Goal: Task Accomplishment & Management: Manage account settings

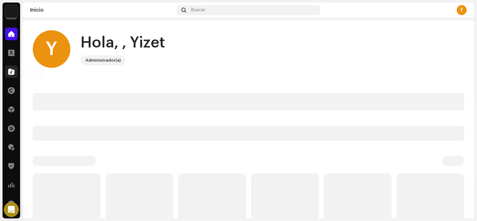
click at [8, 70] on span at bounding box center [11, 71] width 6 height 5
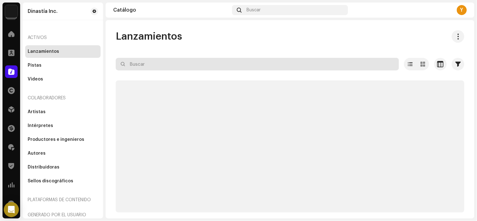
click at [180, 69] on input "text" at bounding box center [257, 64] width 283 height 13
paste input "7316476448073"
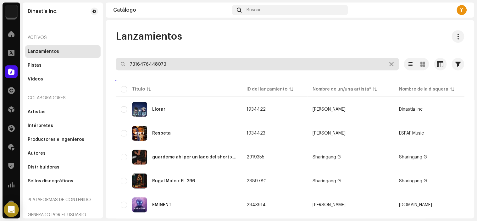
click at [190, 65] on input "7316476448073" at bounding box center [257, 64] width 283 height 13
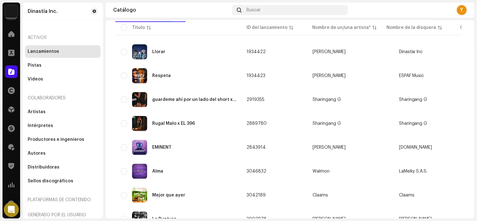
type input "7316476448073"
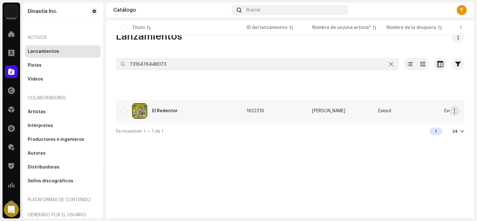
click at [205, 102] on td "El Redentor" at bounding box center [179, 111] width 126 height 23
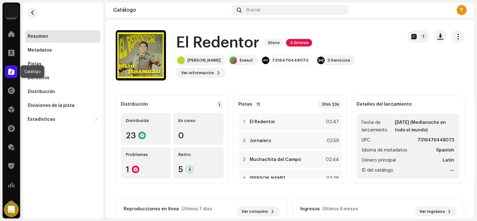
click at [15, 68] on div at bounding box center [11, 71] width 13 height 13
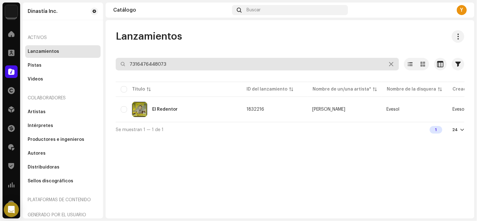
paste input "8445281085605"
drag, startPoint x: 170, startPoint y: 65, endPoint x: 28, endPoint y: 57, distance: 142.3
click at [0, 63] on div "Dinastía Inc. Inicio Clientes Catálogo Derechos Distribución Financiar Regalías…" at bounding box center [238, 110] width 477 height 221
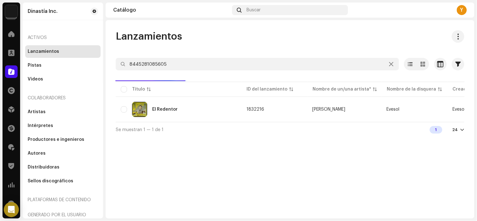
click at [303, 38] on div "Lanzamientos" at bounding box center [290, 36] width 349 height 13
click at [188, 122] on div "Título ID del lanzamiento Nombre de un/una artista* Nombre de la disquera Cread…" at bounding box center [290, 100] width 349 height 41
click at [324, 156] on div "Lanzamientos 8445281085605 Seleccionado 0 Opciones Filtros Estado de distribuci…" at bounding box center [290, 119] width 369 height 198
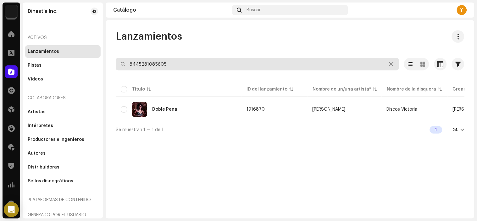
paste input "3614974882042"
drag, startPoint x: 207, startPoint y: 67, endPoint x: 15, endPoint y: 66, distance: 192.4
click at [15, 66] on div "Dinastía Inc. Inicio Clientes Catálogo Derechos Distribución Financiar Regalías…" at bounding box center [238, 110] width 477 height 221
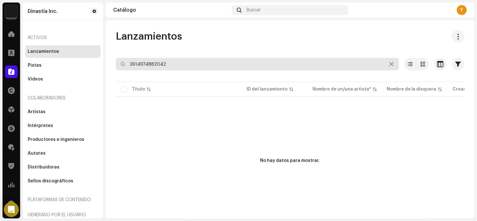
click at [178, 58] on input "3614974882042" at bounding box center [257, 64] width 283 height 13
click at [172, 65] on input "3614974882042" at bounding box center [257, 64] width 283 height 13
click at [130, 62] on input "3614974882042" at bounding box center [257, 64] width 283 height 13
type input "3614974882042"
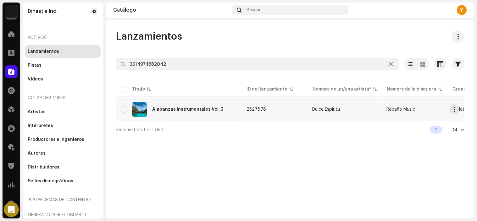
click at [204, 104] on div "Alabanzas Instrumentales Vol. 3" at bounding box center [179, 109] width 116 height 15
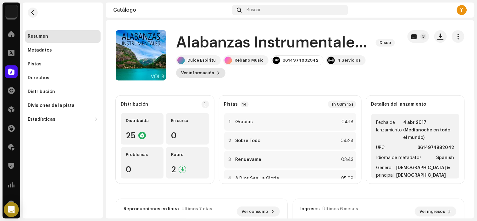
click at [209, 72] on span "Ver información" at bounding box center [197, 73] width 33 height 13
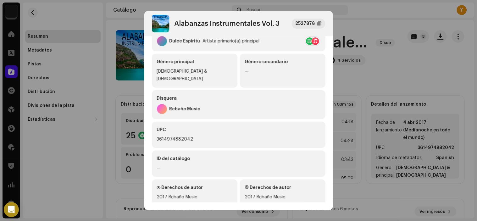
scroll to position [131, 0]
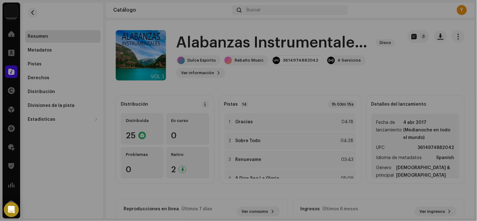
click at [360, 68] on div "Alabanzas Instrumentales Vol. 3 2527878 Metadatos Distribución Idioma de metada…" at bounding box center [238, 110] width 477 height 221
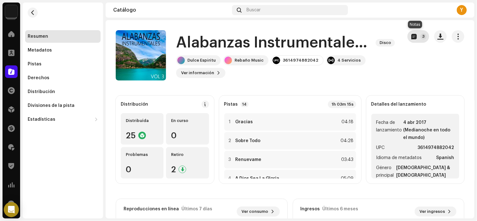
click at [411, 36] on span "button" at bounding box center [413, 36] width 5 height 5
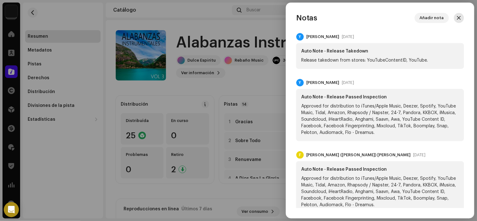
click at [457, 14] on button "button" at bounding box center [459, 18] width 10 height 10
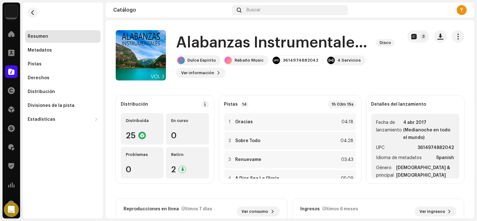
click at [37, 16] on re-m-nav-back at bounding box center [32, 17] width 15 height 28
click at [36, 11] on button "button" at bounding box center [33, 13] width 10 height 10
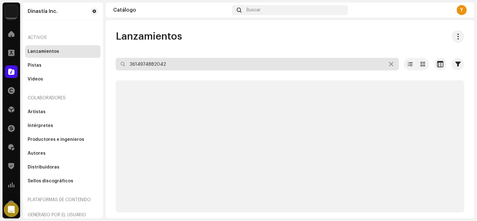
drag, startPoint x: 172, startPoint y: 64, endPoint x: 0, endPoint y: 61, distance: 171.7
click at [0, 61] on div "Dinastía Inc. Inicio Clientes Catálogo Derechos Distribución Financiar Regalías…" at bounding box center [238, 110] width 477 height 221
paste input "text"
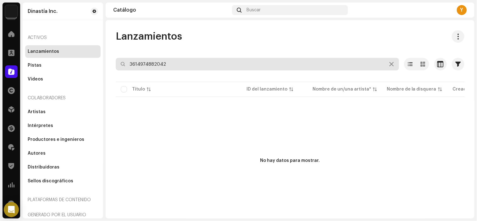
drag, startPoint x: 165, startPoint y: 64, endPoint x: 0, endPoint y: 61, distance: 165.1
click at [0, 61] on div "Dinastía Inc. Inicio Clientes Catálogo Derechos Distribución Financiar Regalías…" at bounding box center [238, 110] width 477 height 221
paste input "3223"
drag, startPoint x: 196, startPoint y: 62, endPoint x: 0, endPoint y: 71, distance: 196.4
click at [0, 71] on div "Dinastía Inc. Inicio Clientes Catálogo Derechos Distribución Financiar Regalías…" at bounding box center [238, 110] width 477 height 221
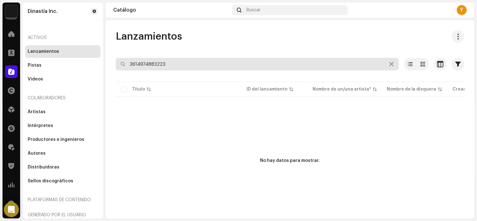
paste input "2042"
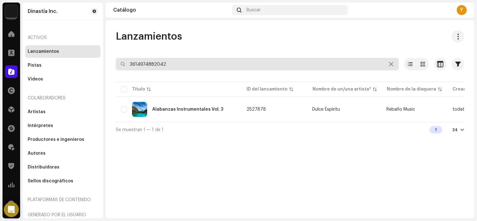
drag, startPoint x: 177, startPoint y: 61, endPoint x: 0, endPoint y: 67, distance: 177.1
click at [0, 67] on div "Dinastía Inc. Inicio Clientes Catálogo Derechos Distribución Financiar Regalías…" at bounding box center [238, 110] width 477 height 221
paste input "7316476448073"
type input "7316476448073"
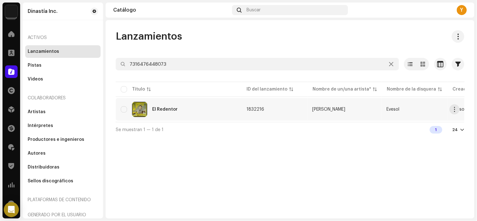
click at [214, 110] on div "El Redentor" at bounding box center [179, 109] width 116 height 15
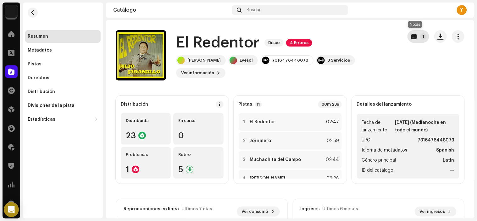
click at [411, 38] on span "button" at bounding box center [413, 36] width 5 height 5
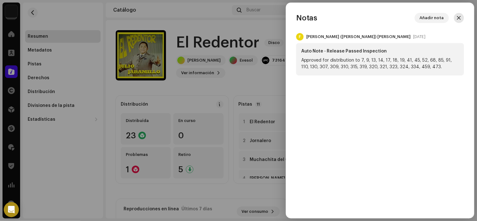
click at [454, 16] on button "button" at bounding box center [459, 18] width 10 height 10
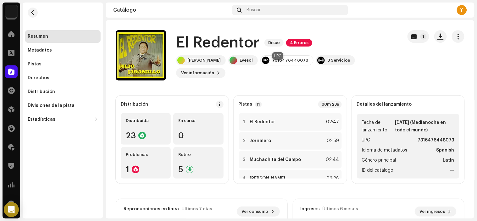
click at [272, 63] on div "7316476448073" at bounding box center [290, 60] width 36 height 5
copy div "7316476448073"
click at [154, 128] on div "Distribuída 23" at bounding box center [146, 128] width 50 height 31
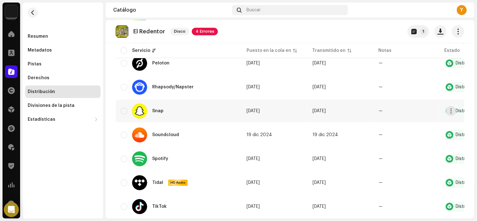
scroll to position [488, 0]
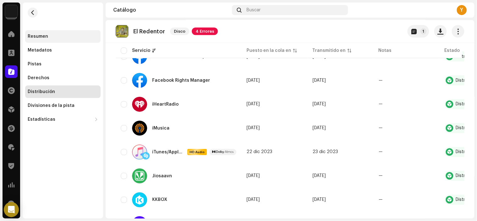
click at [74, 41] on div "Resumen" at bounding box center [62, 36] width 75 height 13
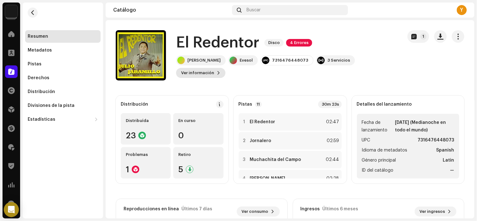
click at [214, 69] on span "Ver información" at bounding box center [197, 73] width 33 height 13
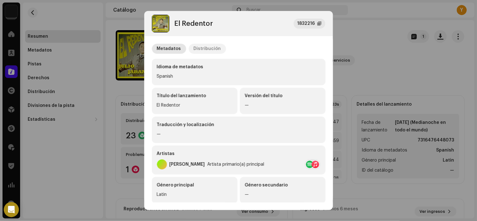
click at [218, 47] on p-tab "Distribución" at bounding box center [207, 49] width 37 height 10
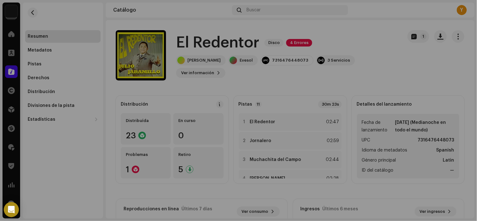
click at [375, 35] on div "El Redentor 1832216 Metadatos Distribución Fecha de lanzamiento 25 jul 2023 (Me…" at bounding box center [238, 110] width 477 height 221
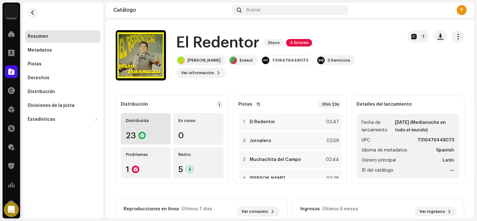
click at [158, 131] on div "Distribuída 23" at bounding box center [146, 128] width 50 height 31
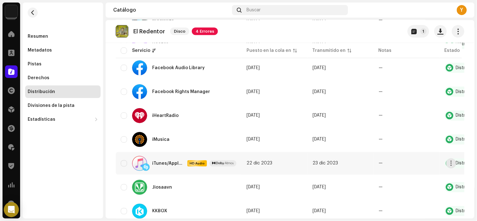
scroll to position [244, 0]
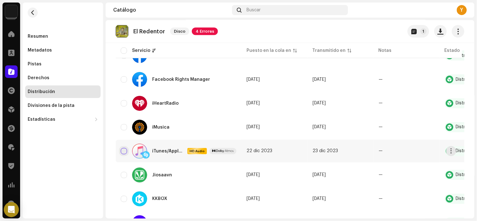
click at [122, 148] on input "checkbox" at bounding box center [124, 151] width 6 height 6
checkbox input "true"
click at [449, 150] on span "button" at bounding box center [451, 151] width 5 height 5
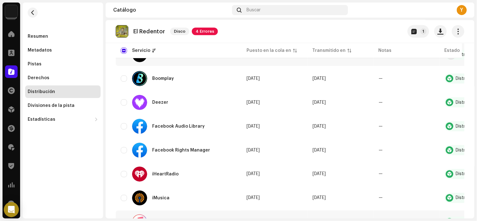
scroll to position [0, 0]
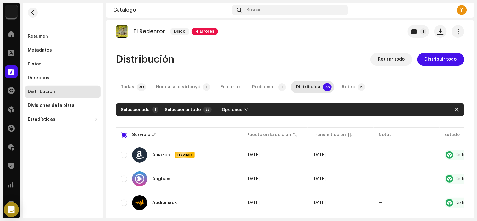
click at [127, 112] on div "Seleccionado 1" at bounding box center [140, 110] width 38 height 6
click at [180, 112] on span "Seleccionar todo" at bounding box center [183, 109] width 36 height 13
checkbox input "true"
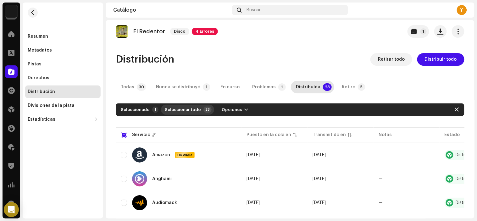
checkbox input "true"
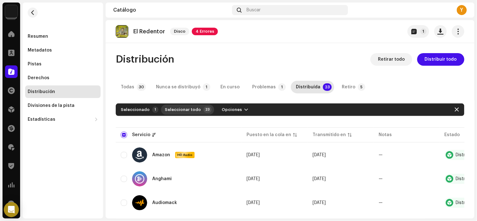
checkbox input "true"
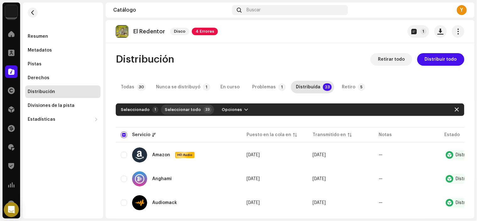
checkbox input "true"
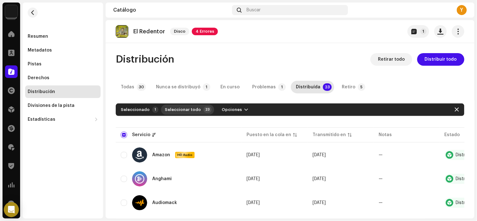
checkbox input "true"
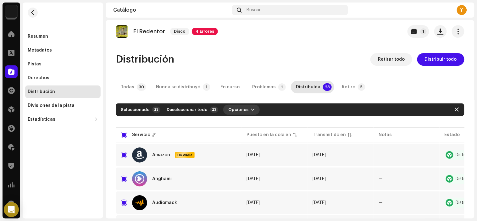
click at [249, 109] on button "Opciones" at bounding box center [241, 110] width 36 height 10
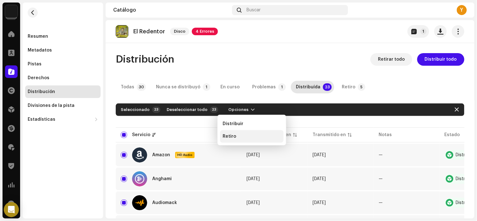
click at [247, 138] on div "Retiro" at bounding box center [252, 136] width 58 height 5
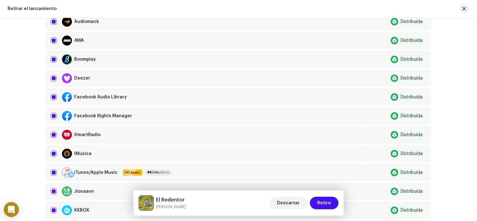
scroll to position [417, 0]
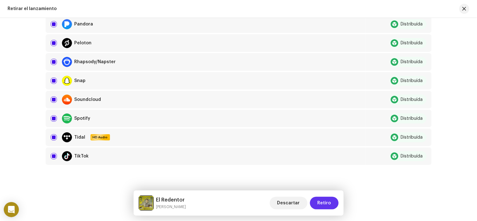
click at [319, 201] on span "Retiro" at bounding box center [324, 203] width 14 height 13
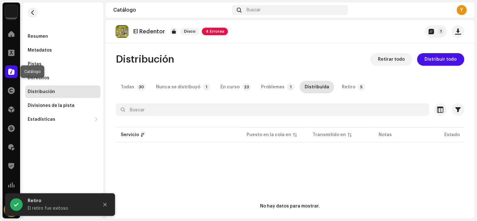
click at [14, 67] on div at bounding box center [11, 71] width 13 height 13
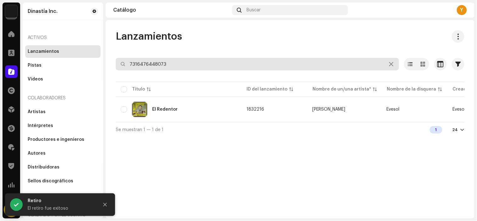
paste input "8445281085605"
drag, startPoint x: 170, startPoint y: 63, endPoint x: 0, endPoint y: 63, distance: 170.4
click at [0, 63] on div "Dinastía Inc. Inicio Clientes Catálogo Derechos Distribución Financiar Regalías…" at bounding box center [238, 110] width 477 height 221
type input "8445281085605"
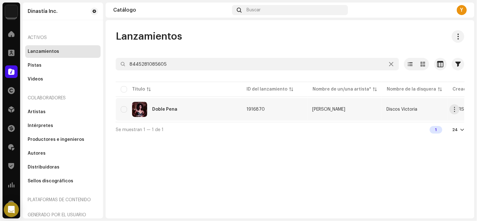
click at [167, 113] on div "Doble Pena" at bounding box center [179, 109] width 116 height 15
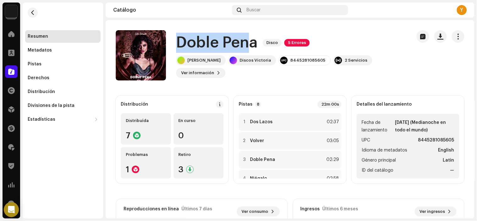
drag, startPoint x: 181, startPoint y: 40, endPoint x: 248, endPoint y: 42, distance: 67.0
click at [248, 42] on h1 "Doble Pena" at bounding box center [216, 43] width 81 height 20
click at [250, 42] on h1 "Doble Pena" at bounding box center [216, 43] width 81 height 20
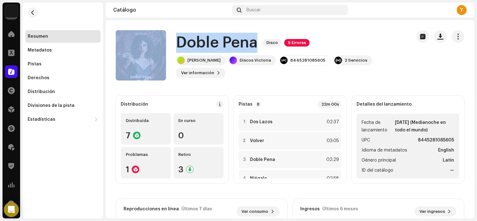
drag, startPoint x: 254, startPoint y: 42, endPoint x: 170, endPoint y: 38, distance: 83.4
click at [170, 38] on div "Doble Pena Disco 5 Errores Julio Jaramillo Discos Victoria 8445281085605 2 Serv…" at bounding box center [261, 55] width 291 height 50
copy div "Doble Pena"
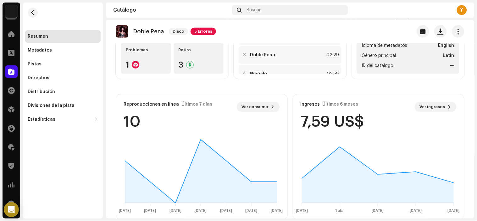
scroll to position [35, 0]
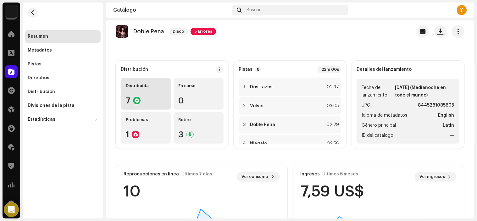
click at [159, 91] on div "Distribuída 7" at bounding box center [146, 93] width 50 height 31
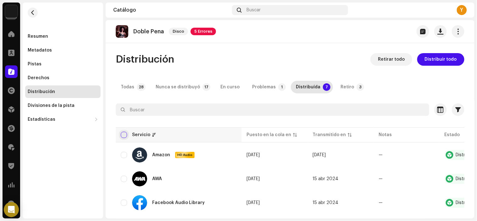
click at [123, 135] on input "checkbox" at bounding box center [124, 135] width 6 height 6
checkbox input "true"
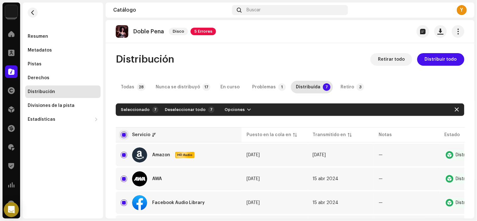
checkbox input "true"
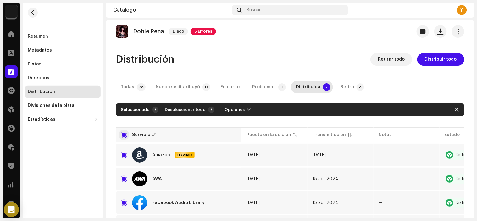
checkbox input "true"
click at [229, 106] on span "Opciones" at bounding box center [234, 109] width 20 height 13
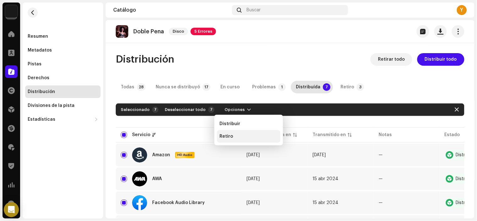
click at [237, 136] on div "Retiro" at bounding box center [248, 136] width 58 height 5
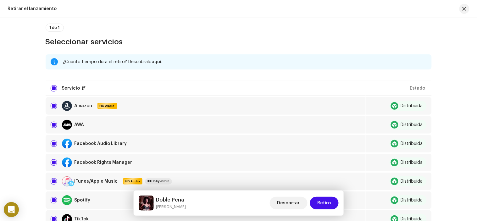
scroll to position [119, 0]
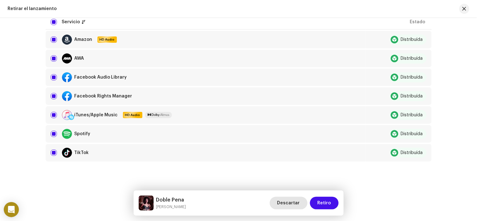
click at [298, 201] on span "Descartar" at bounding box center [288, 203] width 23 height 13
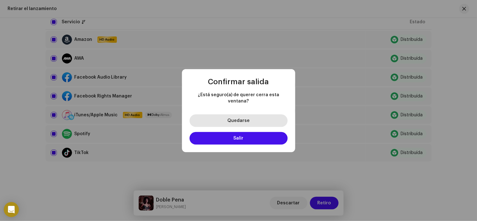
click at [244, 119] on span "Quedarse" at bounding box center [238, 121] width 22 height 4
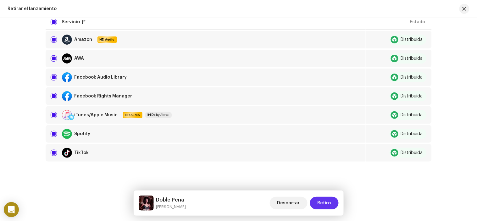
click at [326, 197] on span "Retiro" at bounding box center [324, 203] width 14 height 13
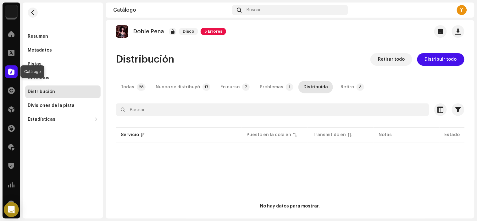
click at [10, 71] on span at bounding box center [11, 71] width 6 height 5
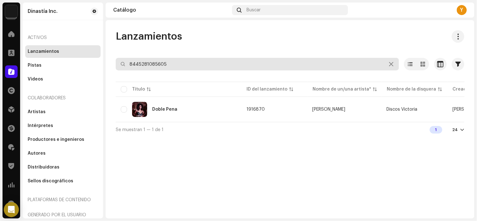
paste input "3614974882042"
drag, startPoint x: 168, startPoint y: 58, endPoint x: 0, endPoint y: 65, distance: 167.7
click at [0, 65] on div "Dinastía Inc. Inicio Clientes Catálogo Derechos Distribución Financiar Regalías…" at bounding box center [238, 110] width 477 height 221
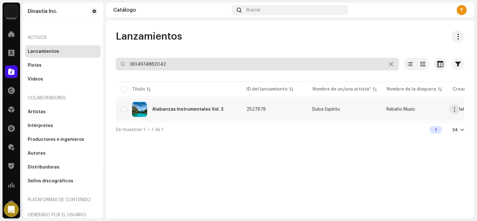
type input "3614974882042"
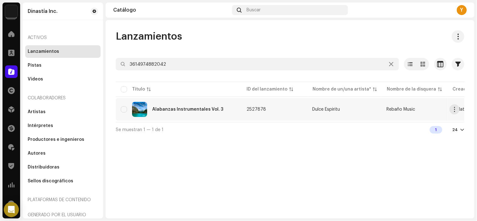
click at [219, 107] on div "Alabanzas Instrumentales Vol. 3" at bounding box center [179, 109] width 116 height 15
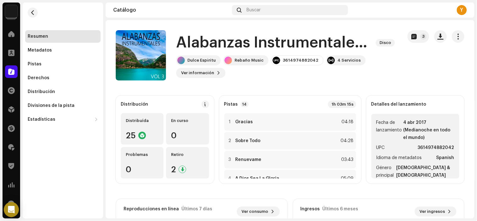
click at [26, 13] on re-m-nav-back at bounding box center [32, 17] width 15 height 28
click at [30, 14] on span "button" at bounding box center [32, 12] width 5 height 5
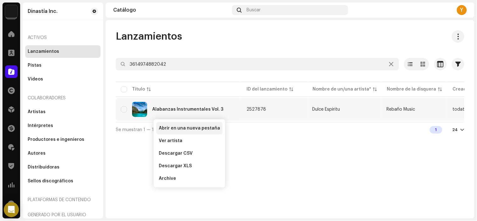
click at [187, 126] on span "Abrir en una nueva pestaña" at bounding box center [189, 128] width 61 height 5
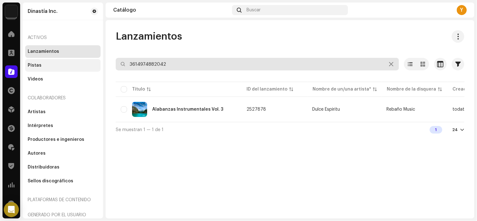
paste input "3223"
drag, startPoint x: 166, startPoint y: 64, endPoint x: 36, endPoint y: 65, distance: 129.8
click at [36, 65] on div "Dinastía Inc. Inicio Clientes Catálogo Derechos Distribución Financiar Regalías…" at bounding box center [238, 110] width 477 height 221
type input "3614974883223"
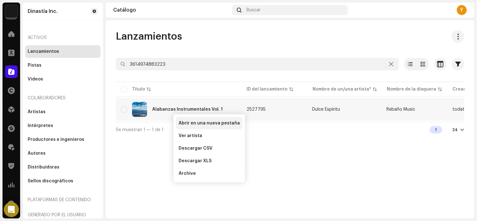
click at [196, 121] on span "Abrir en una nueva pestaña" at bounding box center [209, 123] width 61 height 5
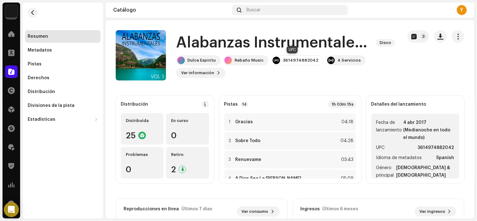
click at [289, 59] on div "3614974882042" at bounding box center [301, 60] width 36 height 5
copy div "3614974882042"
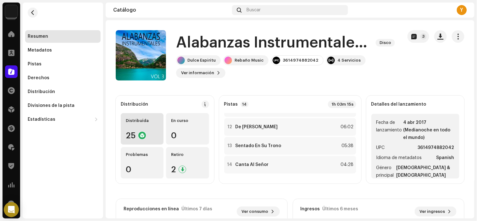
click at [136, 123] on div "Distribuída" at bounding box center [142, 120] width 33 height 5
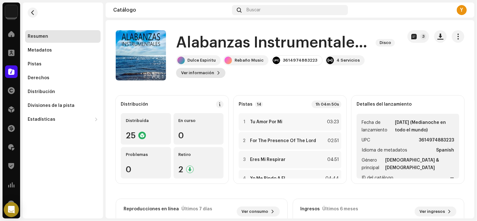
click at [207, 75] on span "Ver información" at bounding box center [197, 73] width 33 height 13
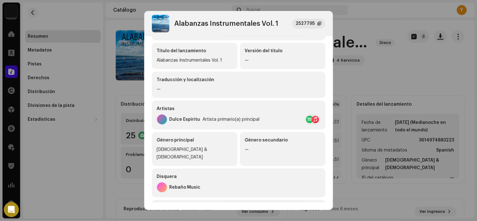
scroll to position [131, 0]
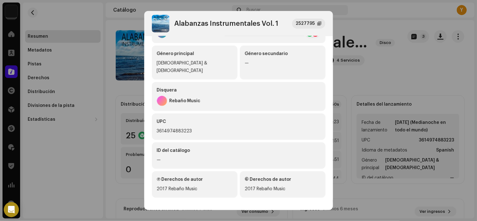
click at [170, 127] on div "3614974883223" at bounding box center [238, 131] width 163 height 8
copy div "3614974883223"
click at [313, 87] on div "Disquera" at bounding box center [238, 90] width 163 height 6
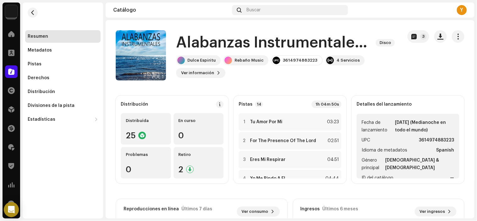
click at [335, 80] on div "Alabanzas Instrumentales Vol. 1 2527795 Metadatos Distribución Idioma de metada…" at bounding box center [238, 110] width 477 height 221
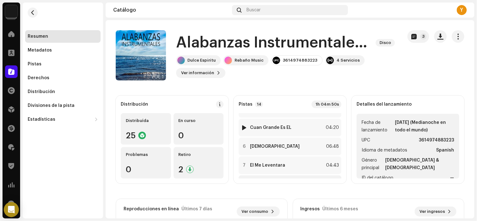
scroll to position [202, 0]
